Goal: Task Accomplishment & Management: Manage account settings

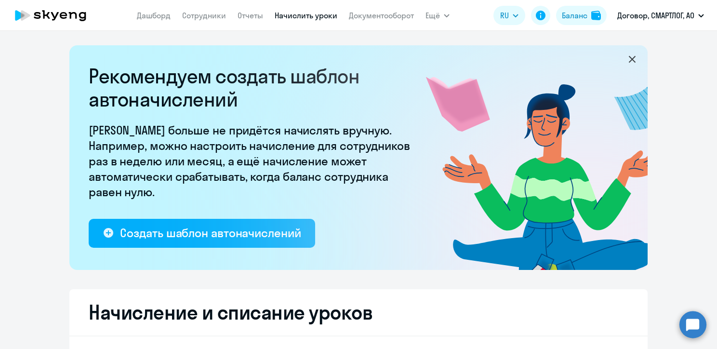
select select "10"
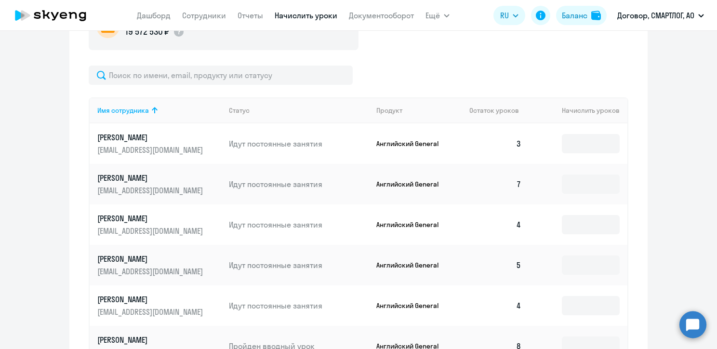
scroll to position [434, 0]
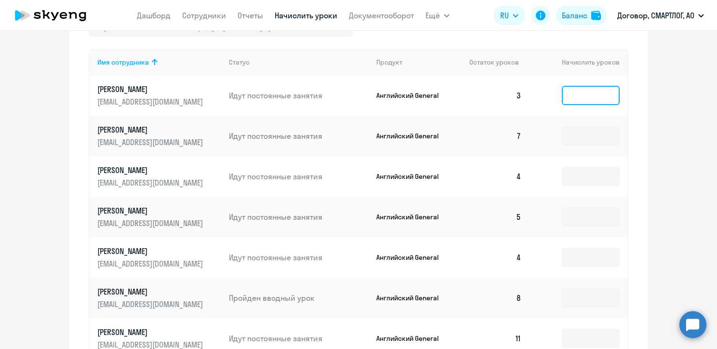
click at [599, 95] on input at bounding box center [591, 95] width 58 height 19
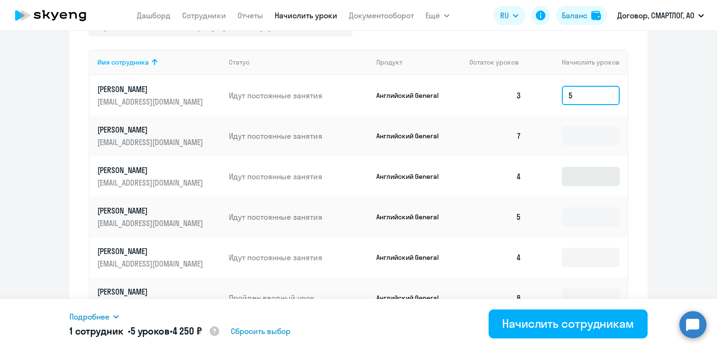
type input "5"
click at [576, 179] on input at bounding box center [591, 176] width 58 height 19
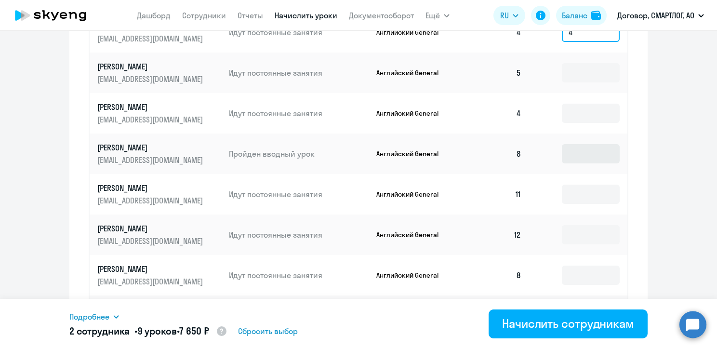
scroll to position [578, 0]
type input "4"
click at [579, 115] on input at bounding box center [591, 112] width 58 height 19
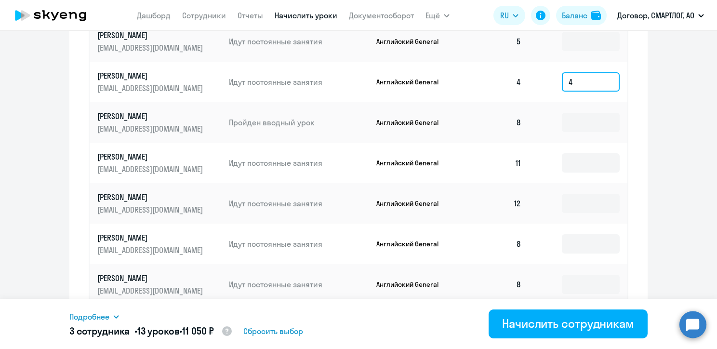
scroll to position [645, 0]
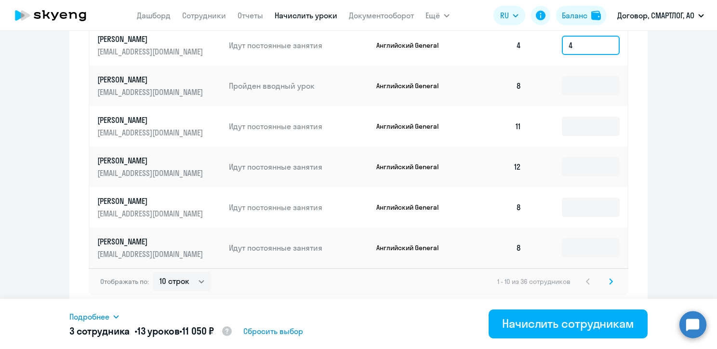
type input "4"
click at [609, 281] on icon at bounding box center [610, 280] width 3 height 5
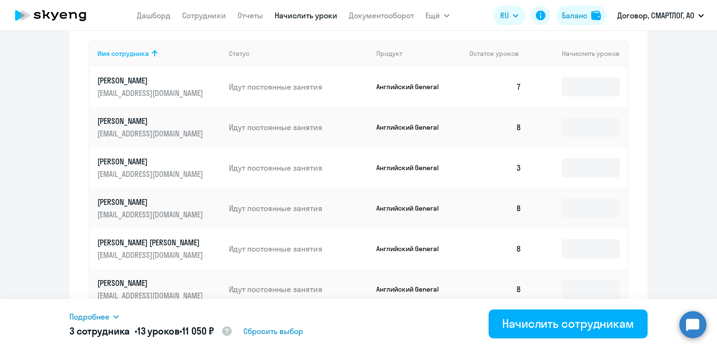
scroll to position [501, 0]
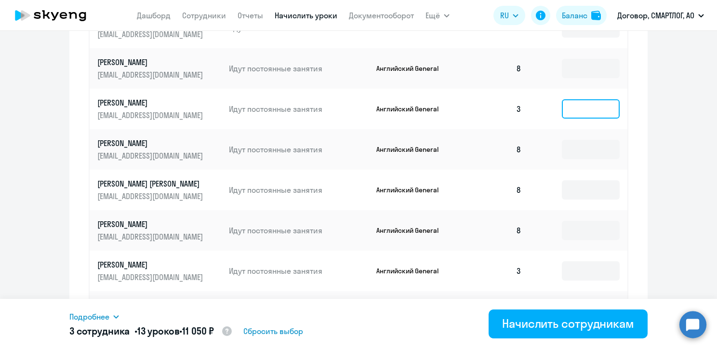
click at [574, 111] on input at bounding box center [591, 108] width 58 height 19
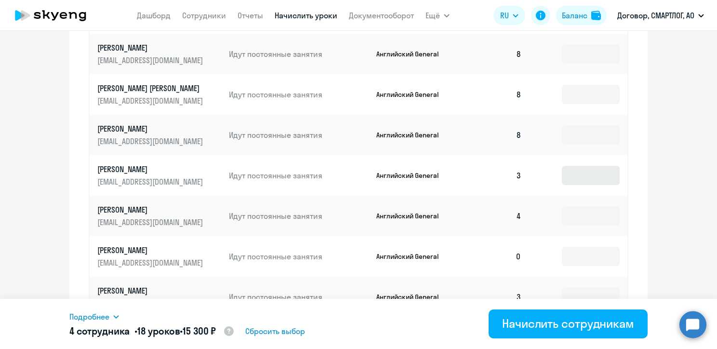
scroll to position [597, 0]
type input "5"
click at [574, 173] on input at bounding box center [591, 174] width 58 height 19
type input "3"
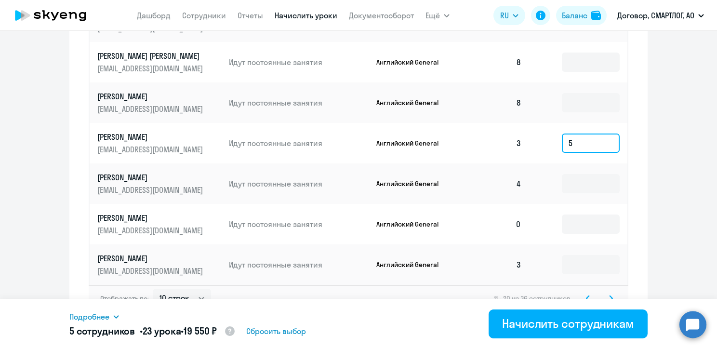
scroll to position [645, 0]
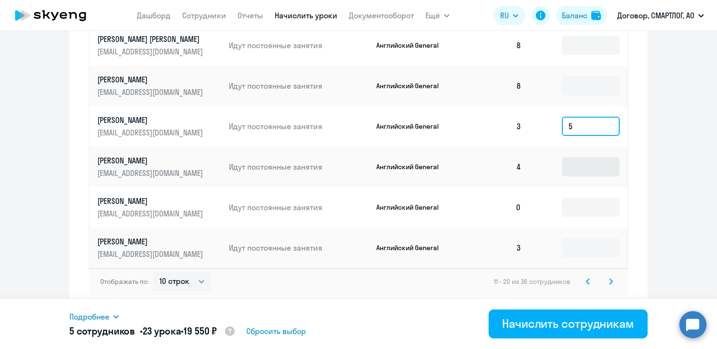
type input "5"
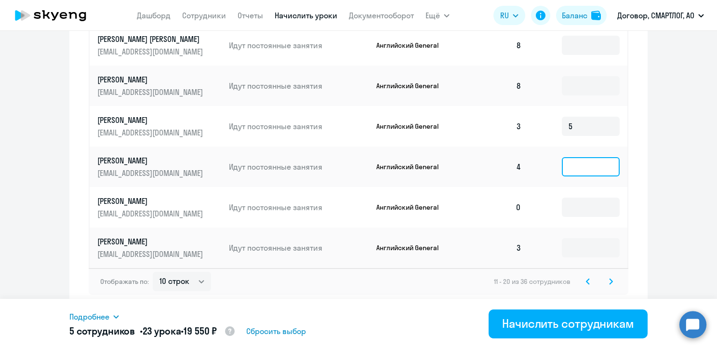
click at [571, 168] on input at bounding box center [591, 166] width 58 height 19
type input "4"
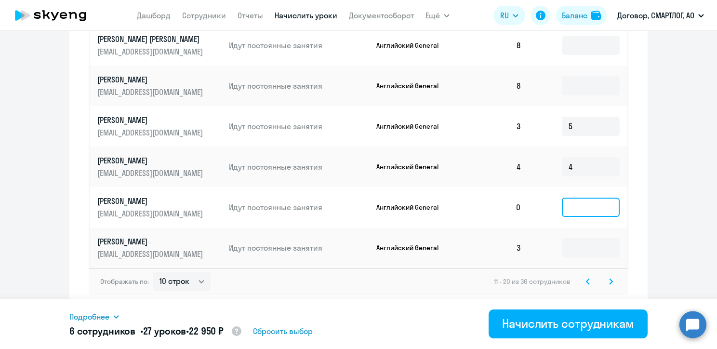
click at [573, 210] on input at bounding box center [591, 206] width 58 height 19
type input "8"
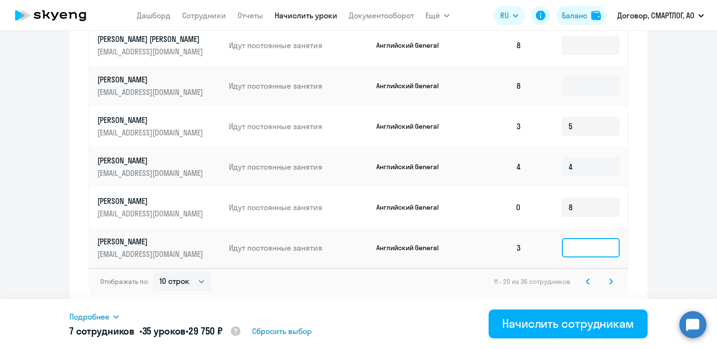
click at [575, 247] on input at bounding box center [591, 247] width 58 height 19
type input "5"
click at [609, 280] on icon at bounding box center [610, 280] width 3 height 5
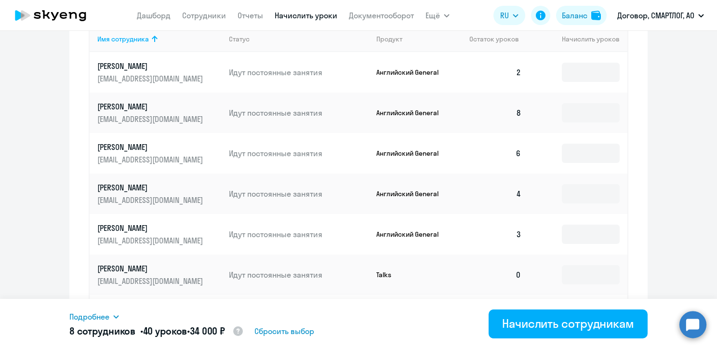
scroll to position [405, 0]
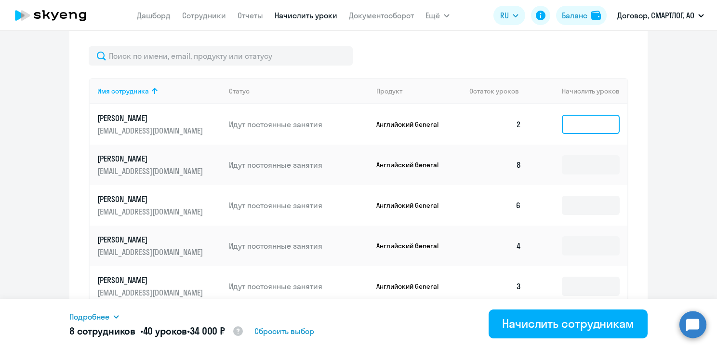
click at [578, 129] on input at bounding box center [591, 124] width 58 height 19
type input "8"
click at [574, 206] on input at bounding box center [591, 205] width 58 height 19
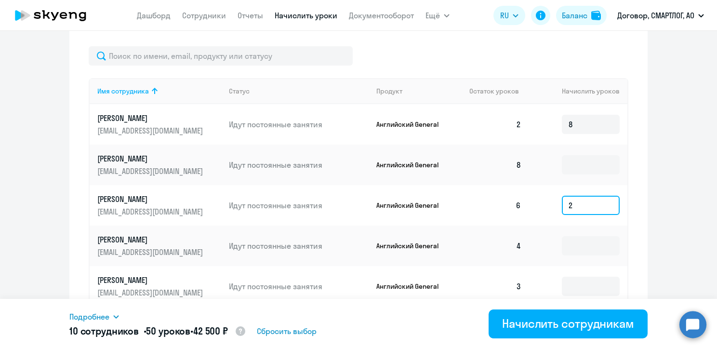
scroll to position [501, 0]
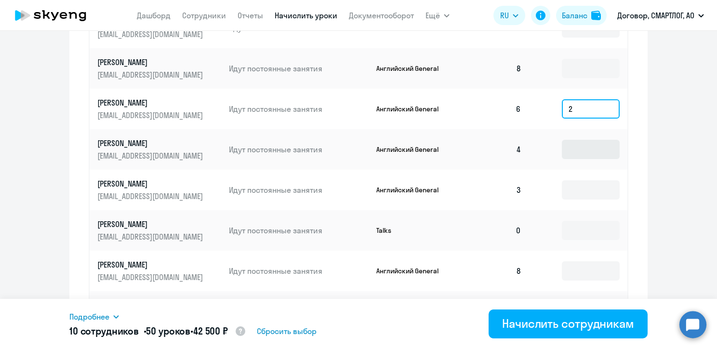
type input "2"
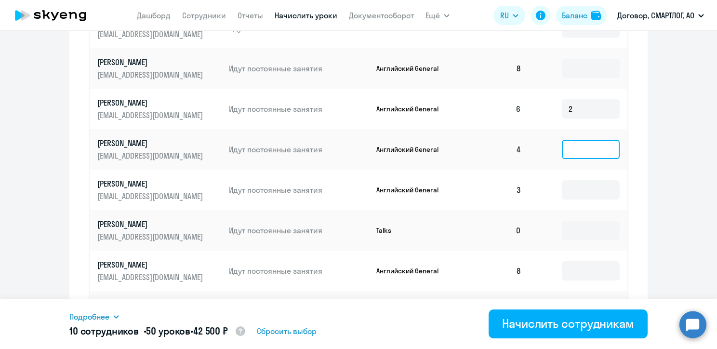
click at [567, 146] on input at bounding box center [591, 149] width 58 height 19
type input "4"
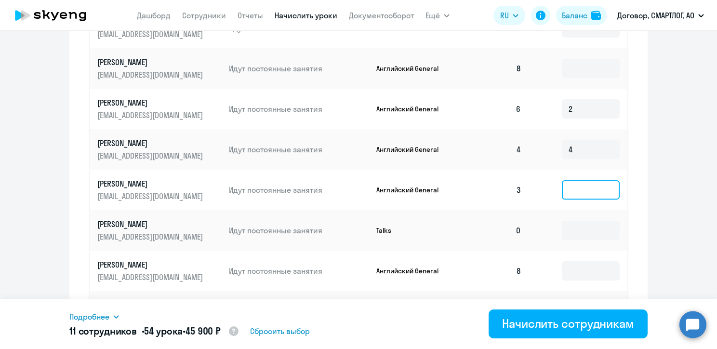
click at [576, 189] on input at bounding box center [591, 189] width 58 height 19
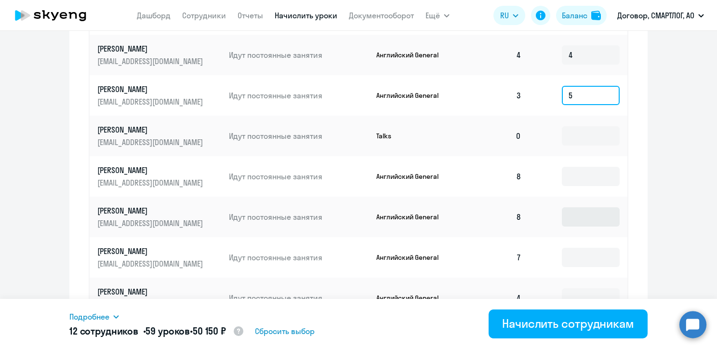
scroll to position [597, 0]
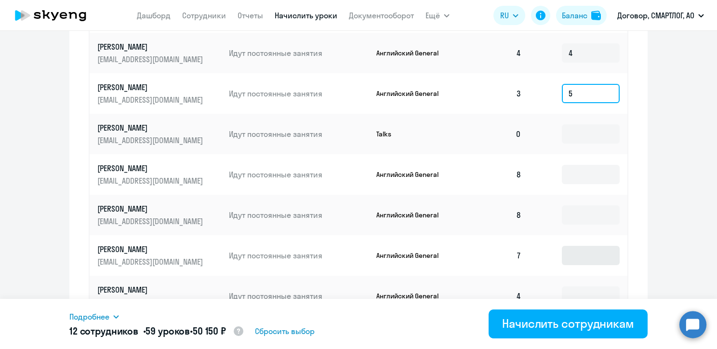
type input "5"
click at [565, 255] on input at bounding box center [591, 255] width 58 height 19
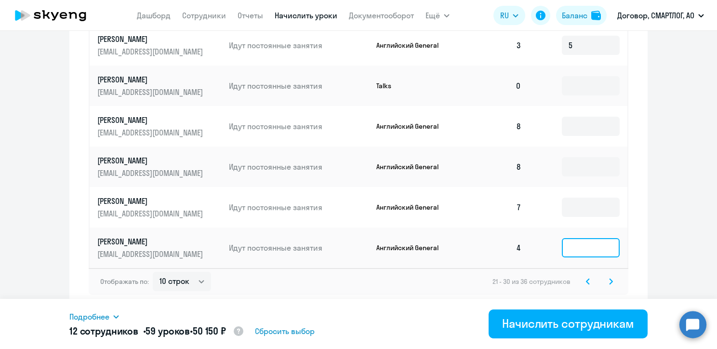
click at [580, 247] on input at bounding box center [591, 247] width 58 height 19
type input "4"
click at [605, 281] on svg-icon at bounding box center [611, 282] width 12 height 12
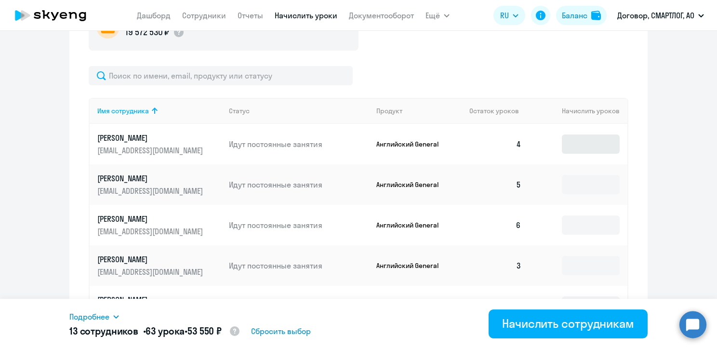
scroll to position [387, 0]
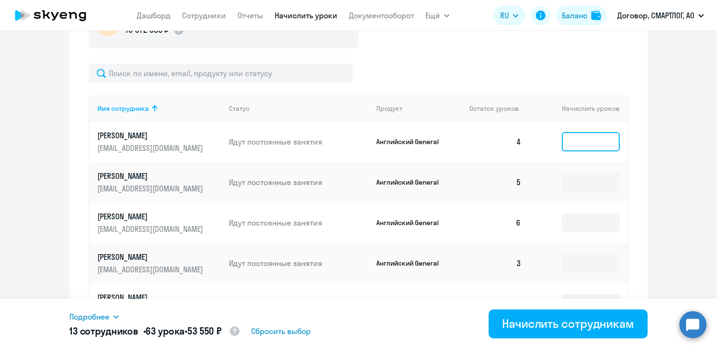
click at [562, 145] on input at bounding box center [591, 141] width 58 height 19
type input "4"
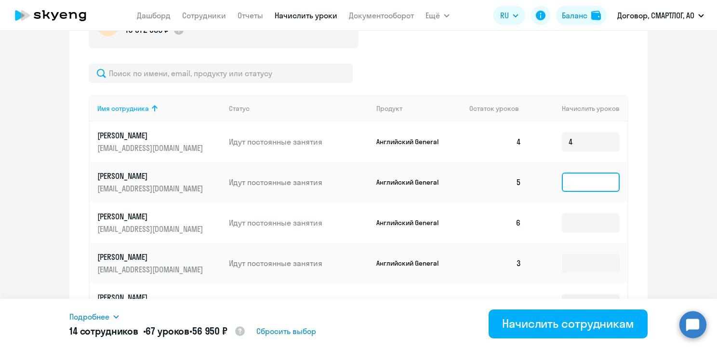
click at [569, 181] on input at bounding box center [591, 181] width 58 height 19
type input "3"
click at [569, 226] on input at bounding box center [591, 222] width 58 height 19
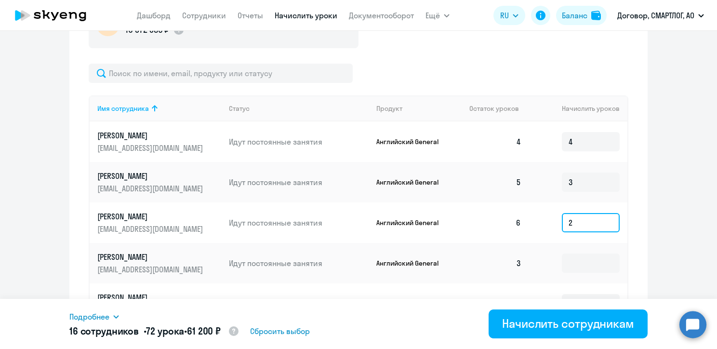
scroll to position [484, 0]
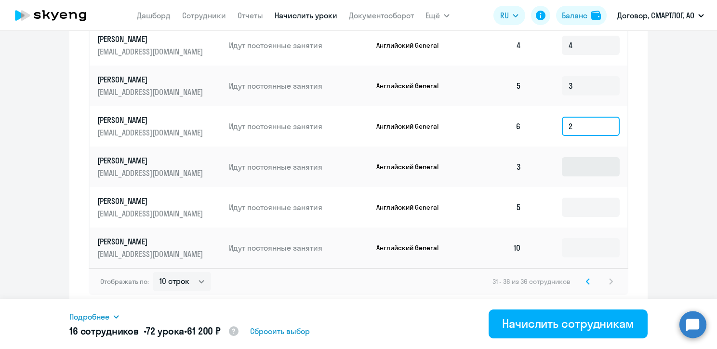
type input "2"
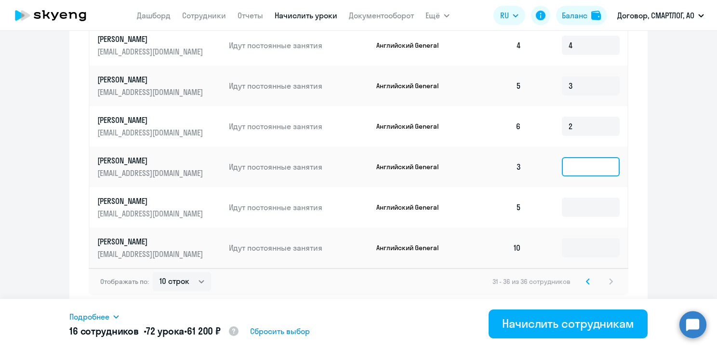
click at [568, 169] on input at bounding box center [591, 166] width 58 height 19
type input "5"
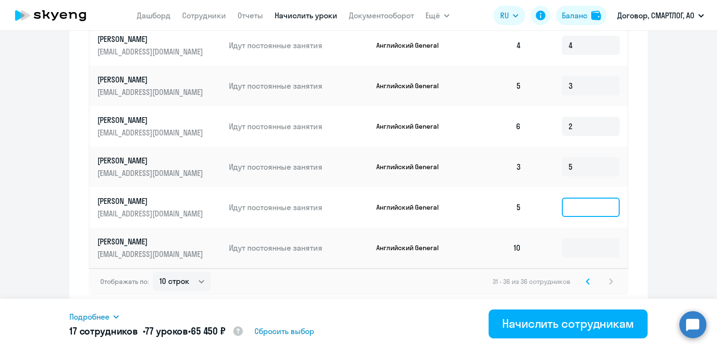
click at [566, 210] on input at bounding box center [591, 206] width 58 height 19
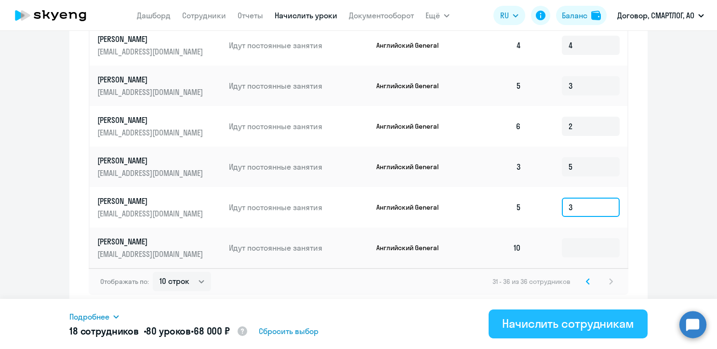
type input "3"
click at [543, 324] on div "Начислить сотрудникам" at bounding box center [568, 323] width 132 height 15
